Goal: Navigation & Orientation: Find specific page/section

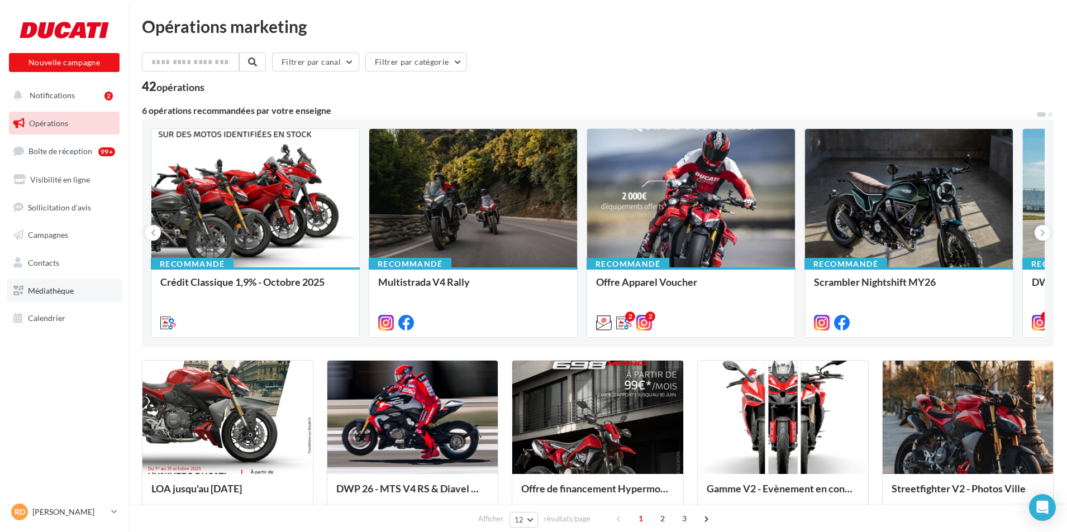
click at [41, 299] on link "Médiathèque" at bounding box center [64, 290] width 115 height 23
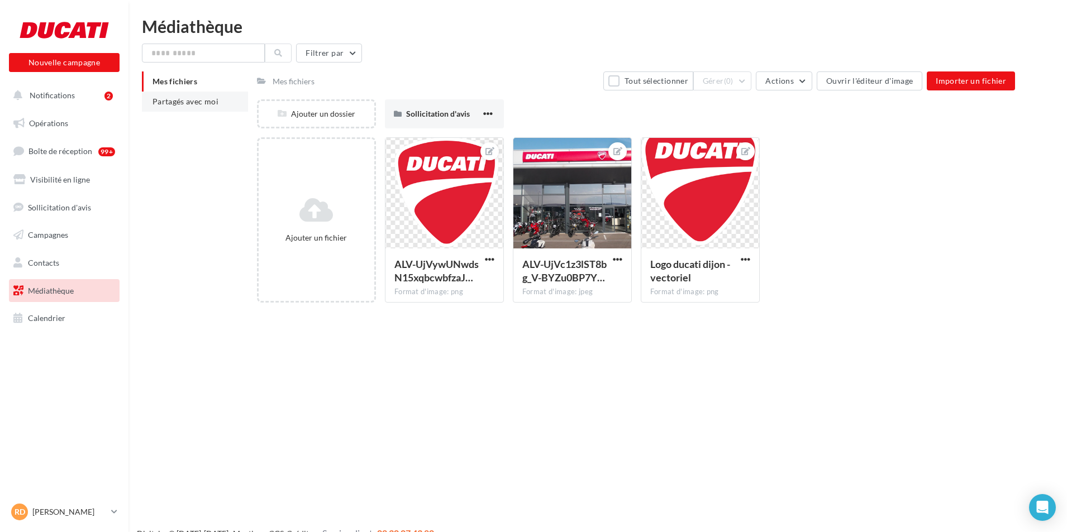
click at [230, 97] on li "Partagés avec moi" at bounding box center [195, 102] width 106 height 20
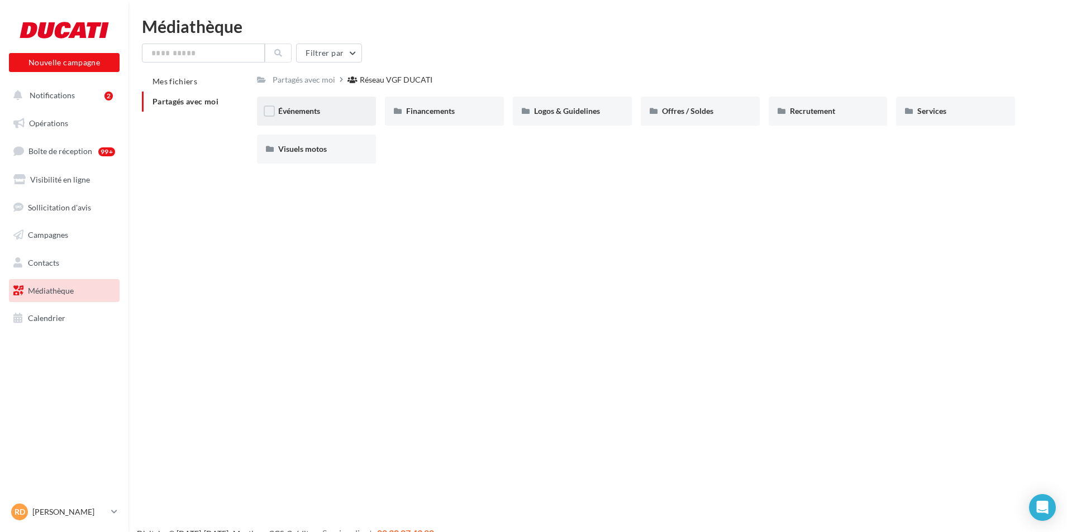
click at [355, 110] on div "Événements" at bounding box center [316, 111] width 119 height 29
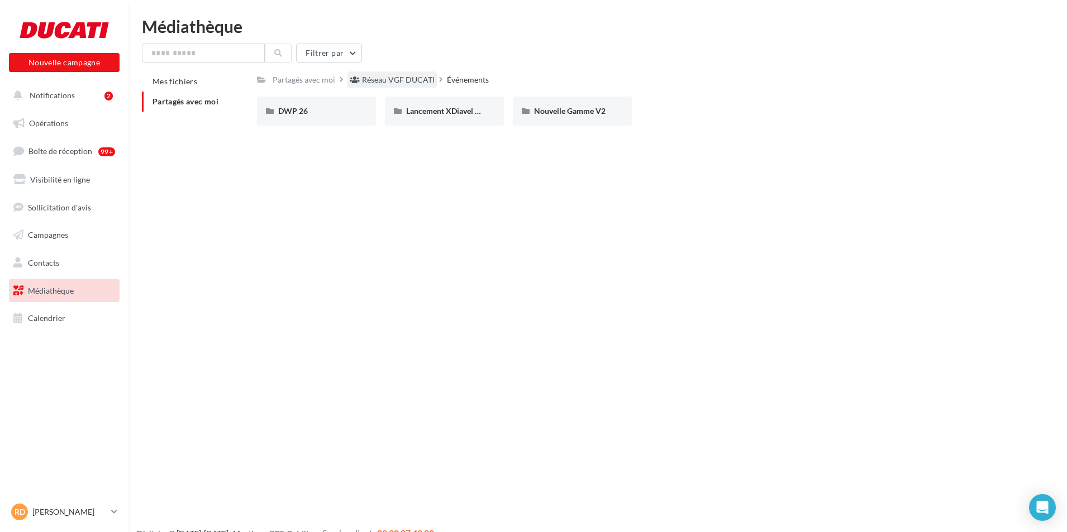
click at [416, 78] on div "Réseau VGF DUCATI" at bounding box center [398, 79] width 73 height 11
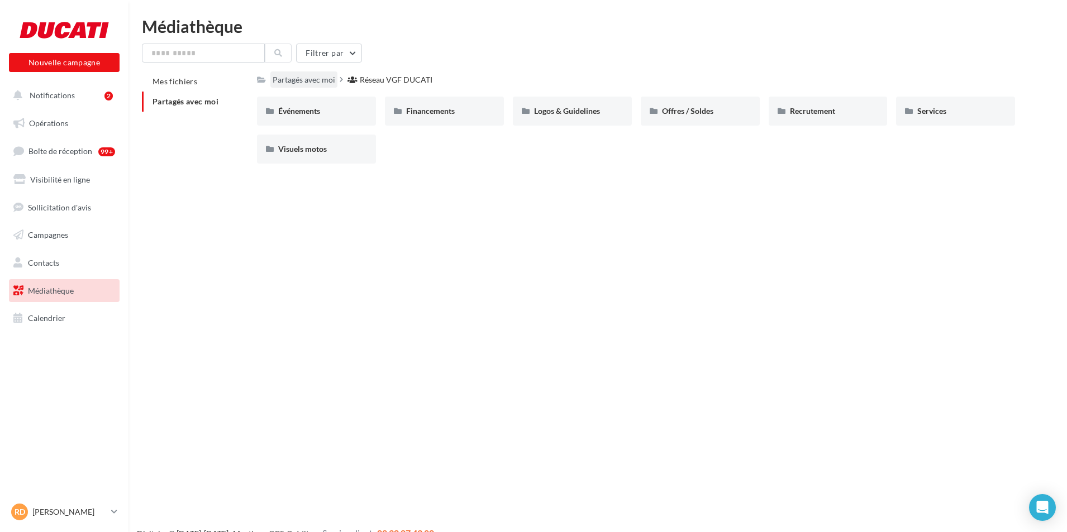
click at [312, 79] on div "Partagés avec moi" at bounding box center [304, 79] width 63 height 11
click at [314, 80] on div "Partagés avec moi" at bounding box center [304, 79] width 63 height 11
click at [328, 81] on div "Partagés avec moi" at bounding box center [304, 79] width 63 height 11
click at [337, 112] on div "Événements" at bounding box center [316, 111] width 77 height 11
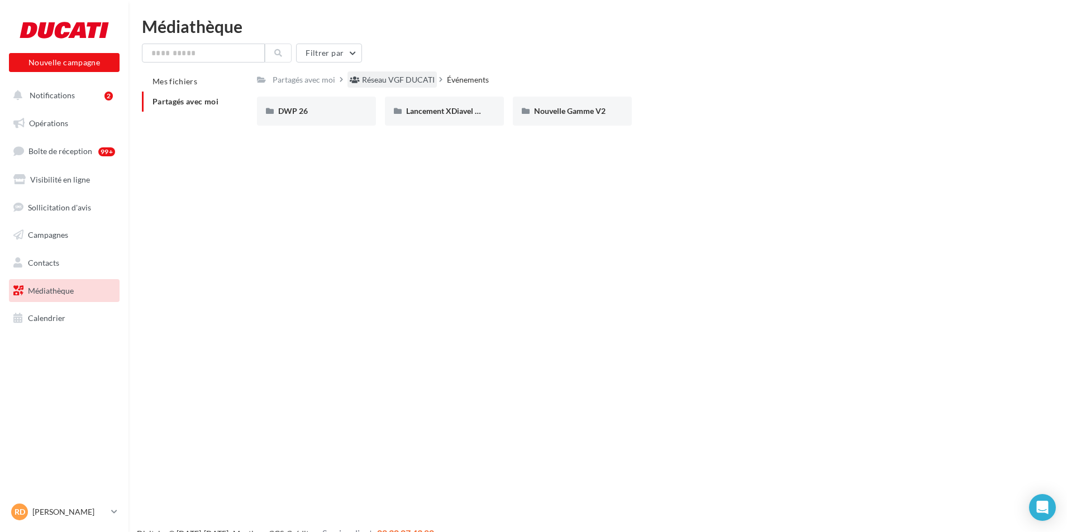
click at [371, 79] on div "Réseau VGF DUCATI" at bounding box center [398, 79] width 73 height 11
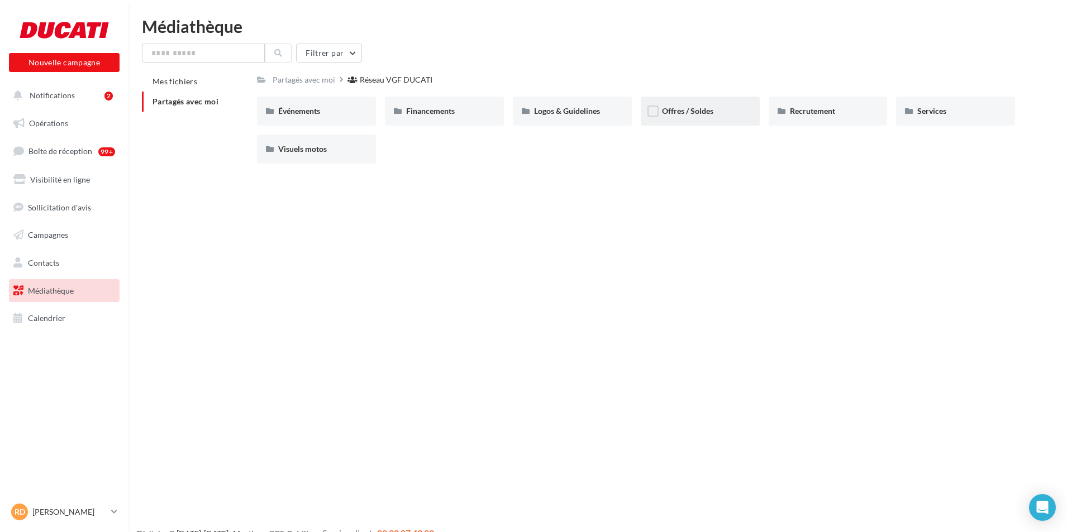
click at [757, 115] on div "Offres / Soldes" at bounding box center [700, 111] width 119 height 29
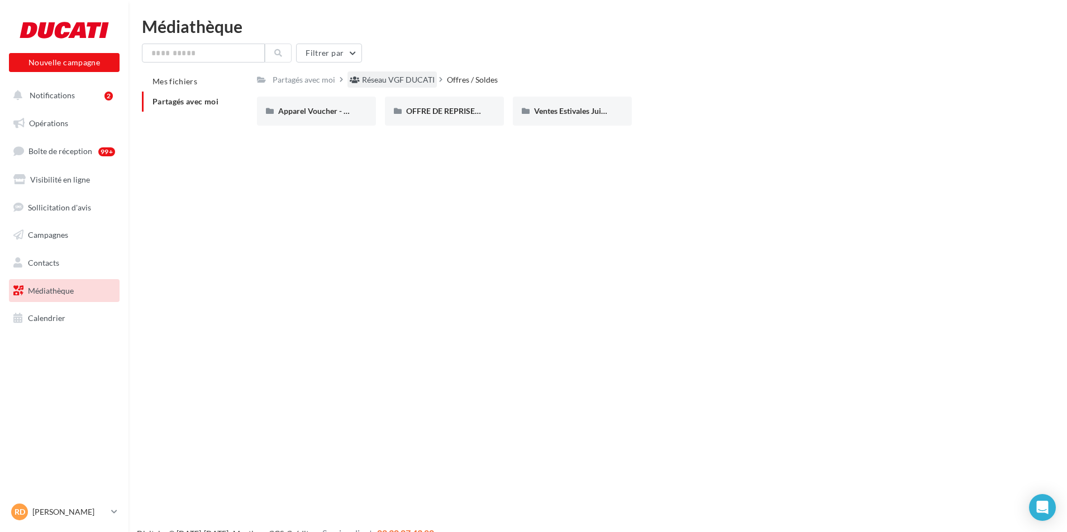
click at [393, 73] on div "Réseau VGF DUCATI" at bounding box center [391, 79] width 89 height 16
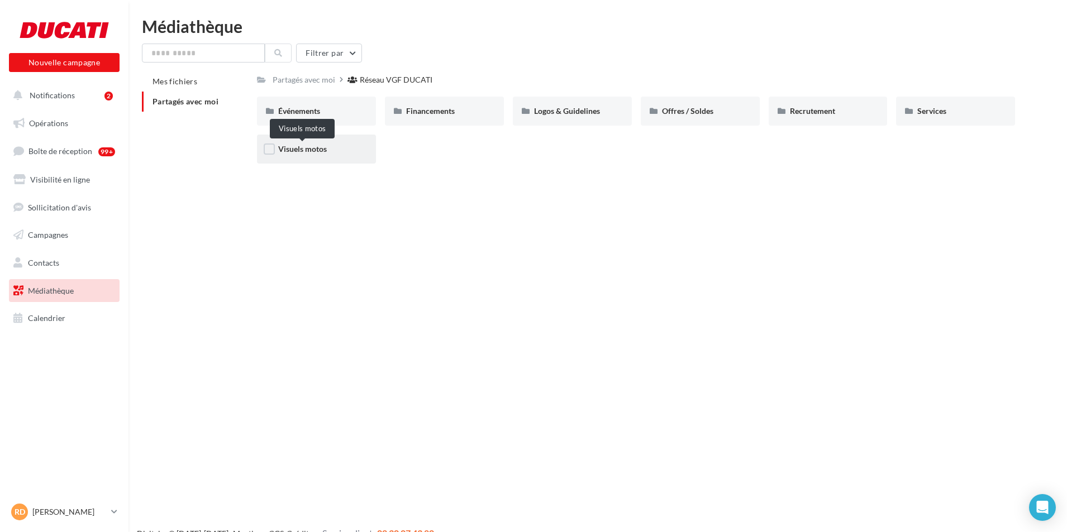
click at [296, 150] on span "Visuels motos" at bounding box center [302, 148] width 49 height 9
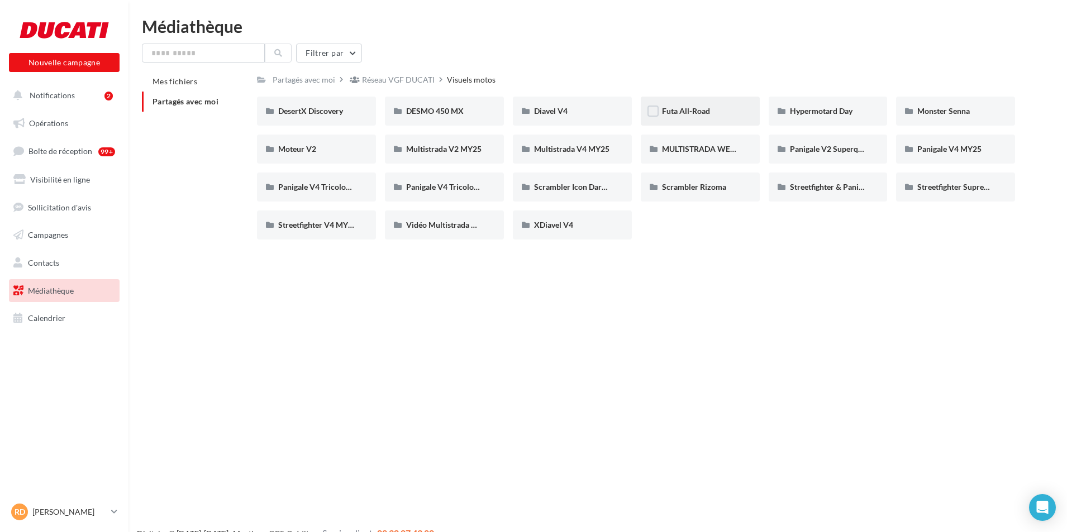
click at [729, 113] on div "Futa All-Road" at bounding box center [700, 111] width 77 height 11
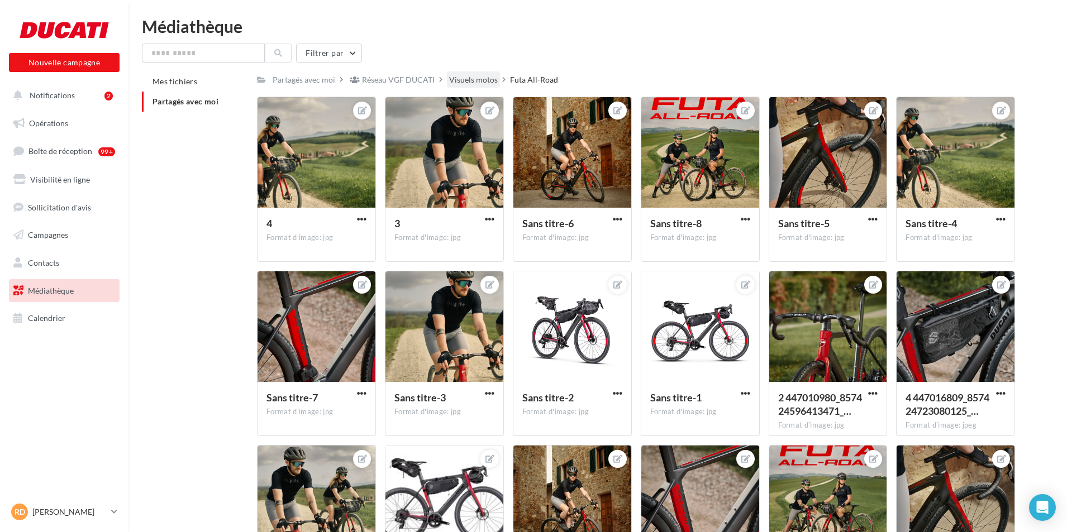
click at [469, 84] on div "Visuels motos" at bounding box center [473, 79] width 49 height 11
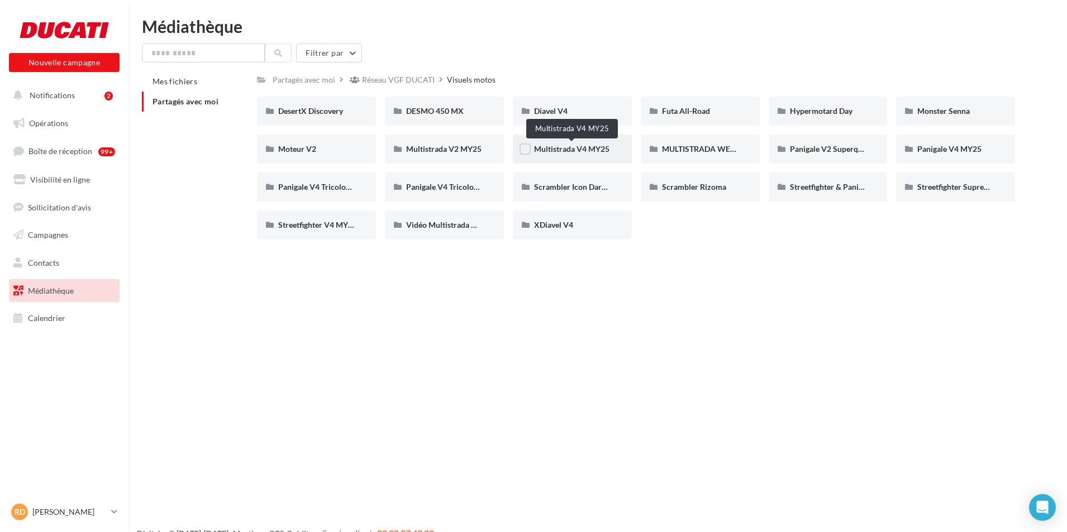
click at [609, 147] on span "Multistrada V4 MY25" at bounding box center [571, 148] width 75 height 9
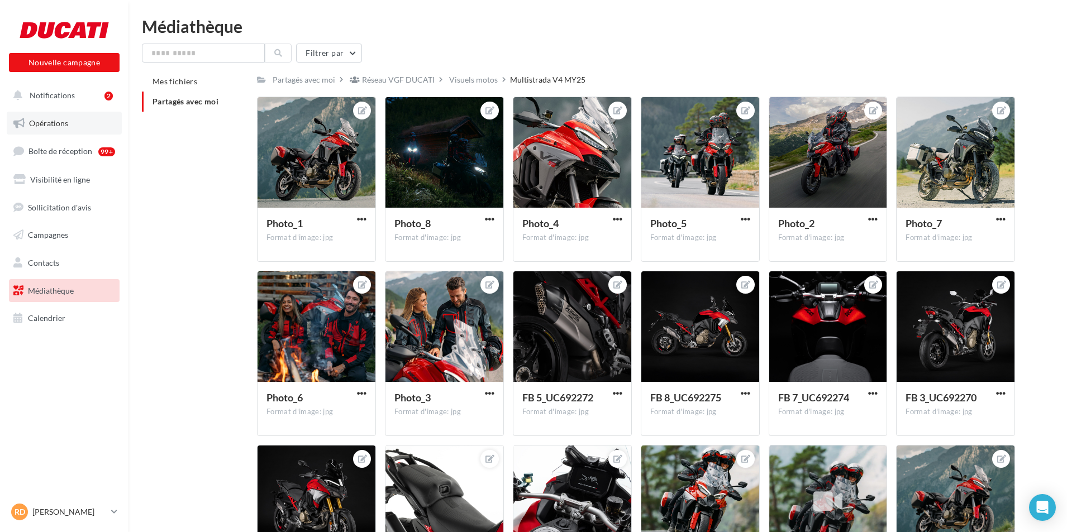
click at [78, 126] on link "Opérations" at bounding box center [64, 123] width 115 height 23
